Goal: Task Accomplishment & Management: Manage account settings

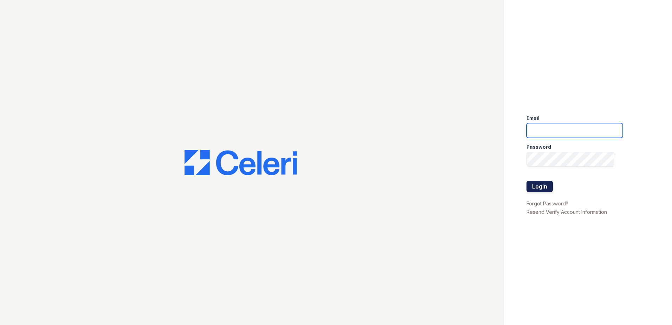
type input "[EMAIL_ADDRESS][DOMAIN_NAME]"
click at [532, 189] on button "Login" at bounding box center [539, 186] width 26 height 11
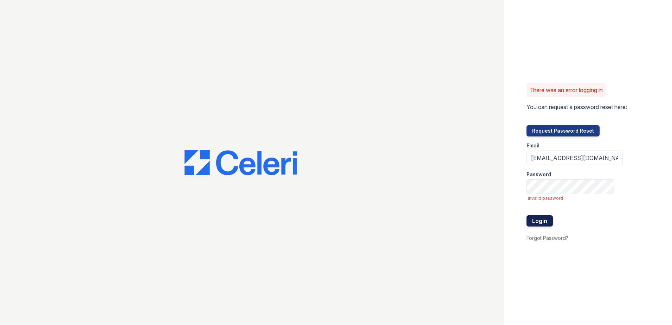
click at [542, 218] on button "Login" at bounding box center [539, 220] width 26 height 11
click at [338, 219] on div "There was an error logging in You can request a password reset here: Request Pa…" at bounding box center [336, 162] width 672 height 325
click at [335, 235] on div "There was an error logging in You can request a password reset here: Request Pa…" at bounding box center [336, 162] width 672 height 325
click at [526, 215] on button "Login" at bounding box center [539, 220] width 26 height 11
